Goal: Obtain resource: Obtain resource

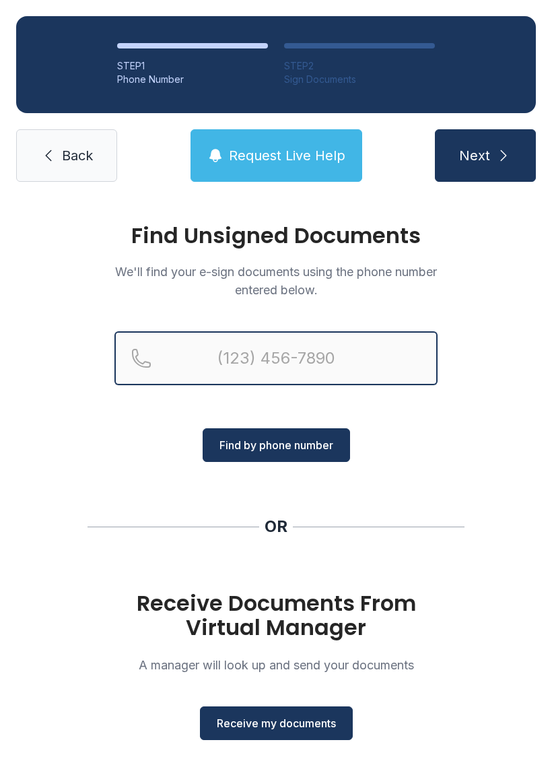
click at [184, 365] on input "Reservation phone number" at bounding box center [275, 358] width 323 height 54
type input "[PHONE_NUMBER]"
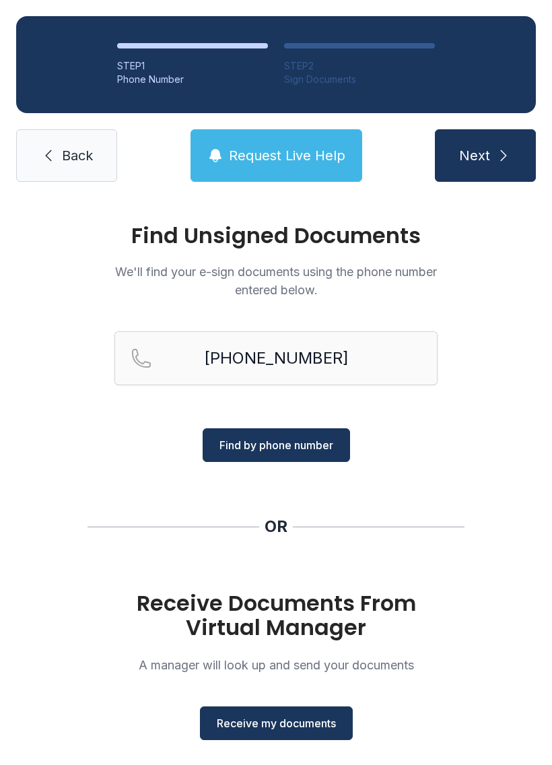
click at [309, 448] on span "Find by phone number" at bounding box center [276, 445] width 114 height 16
click at [294, 721] on span "Receive my documents" at bounding box center [276, 723] width 119 height 16
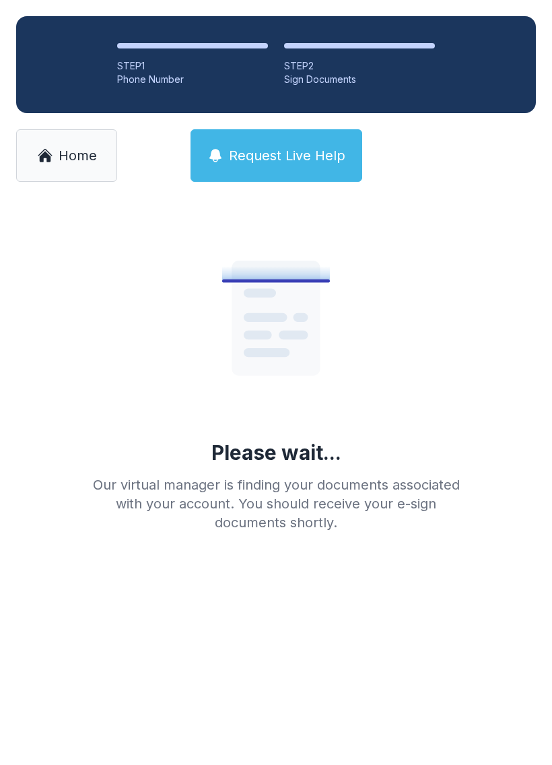
click at [283, 151] on span "Request Live Help" at bounding box center [287, 155] width 116 height 19
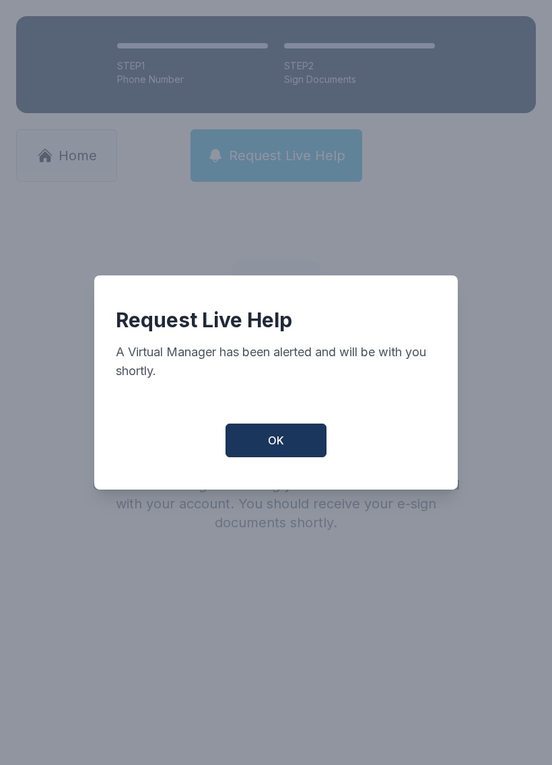
click at [285, 446] on button "OK" at bounding box center [275, 440] width 101 height 34
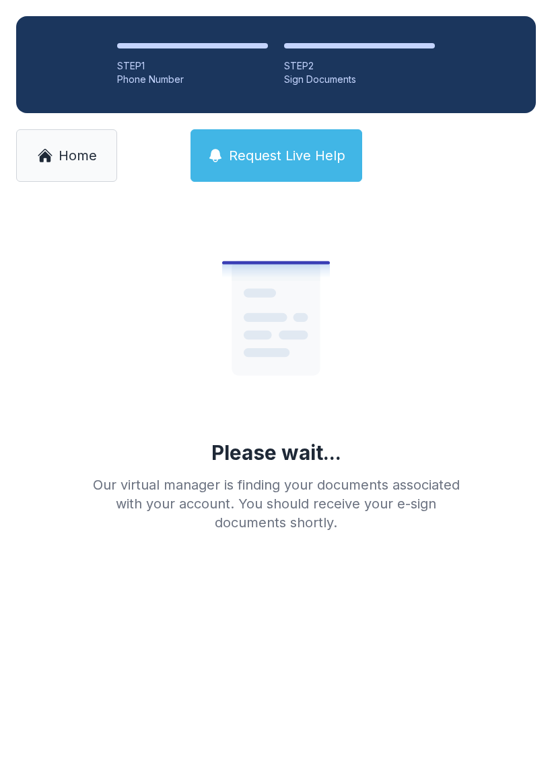
click at [401, 474] on div "Please wait... Our virtual manager is finding your documents associated with yo…" at bounding box center [276, 370] width 388 height 323
click at [481, 324] on div "Please wait... Our virtual manager is finding your documents associated with yo…" at bounding box center [276, 392] width 552 height 388
click at [81, 163] on span "Home" at bounding box center [78, 155] width 38 height 19
